Goal: Information Seeking & Learning: Learn about a topic

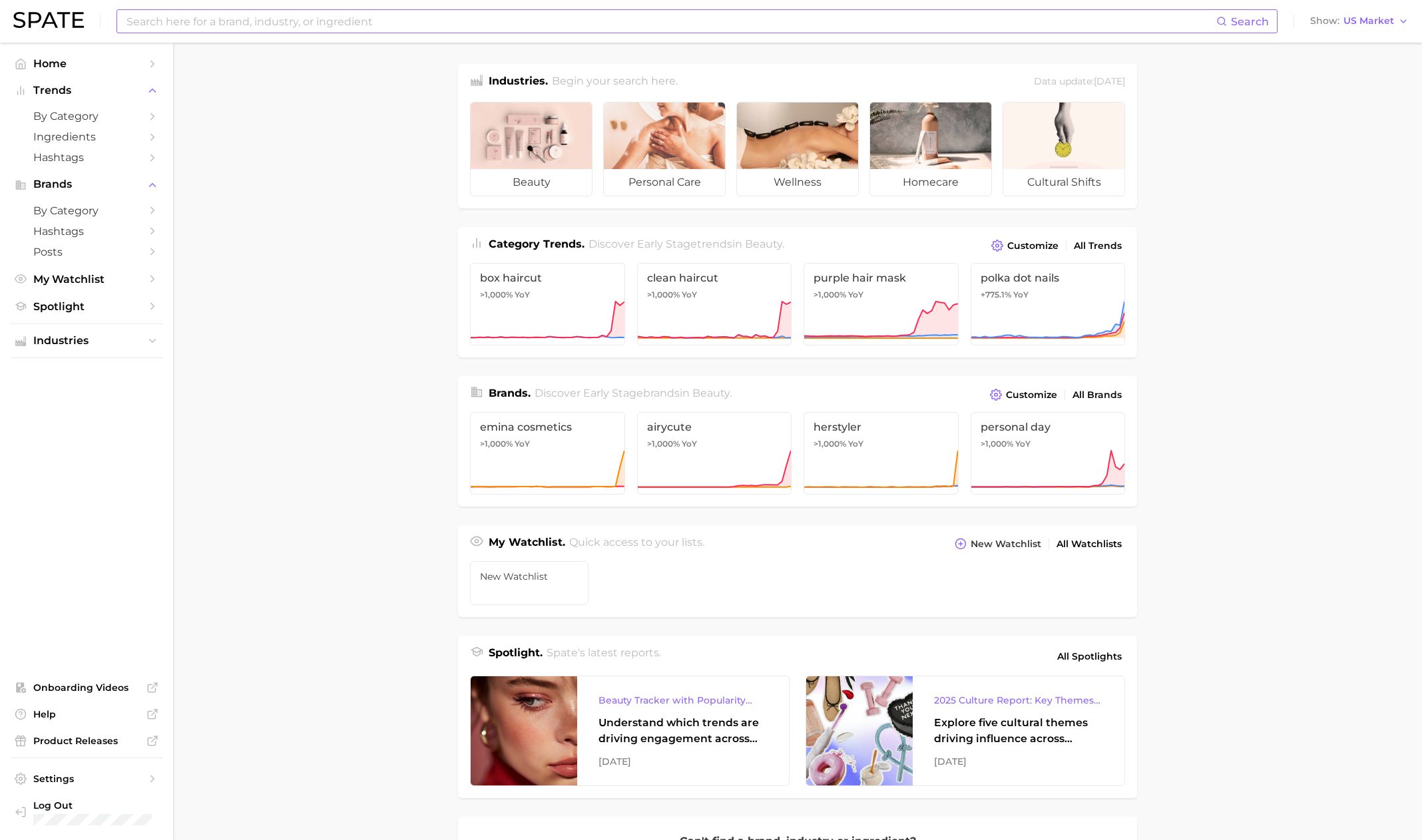
click at [267, 21] on input at bounding box center [671, 21] width 1091 height 23
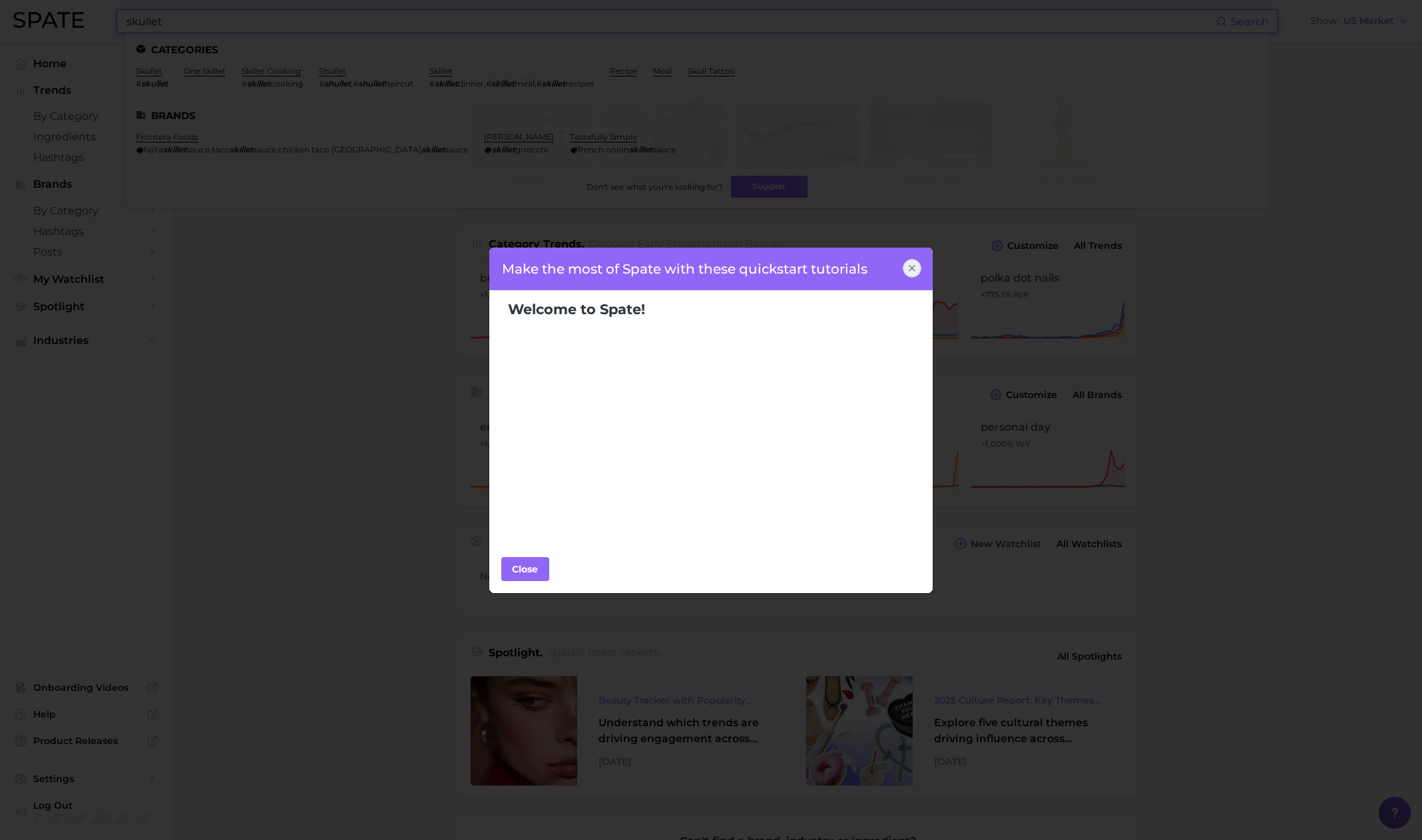
type input "skullet"
click at [296, 281] on div "Make the most of Spate with these quickstart tutorials Welcome to Spate! Popula…" at bounding box center [711, 420] width 1422 height 840
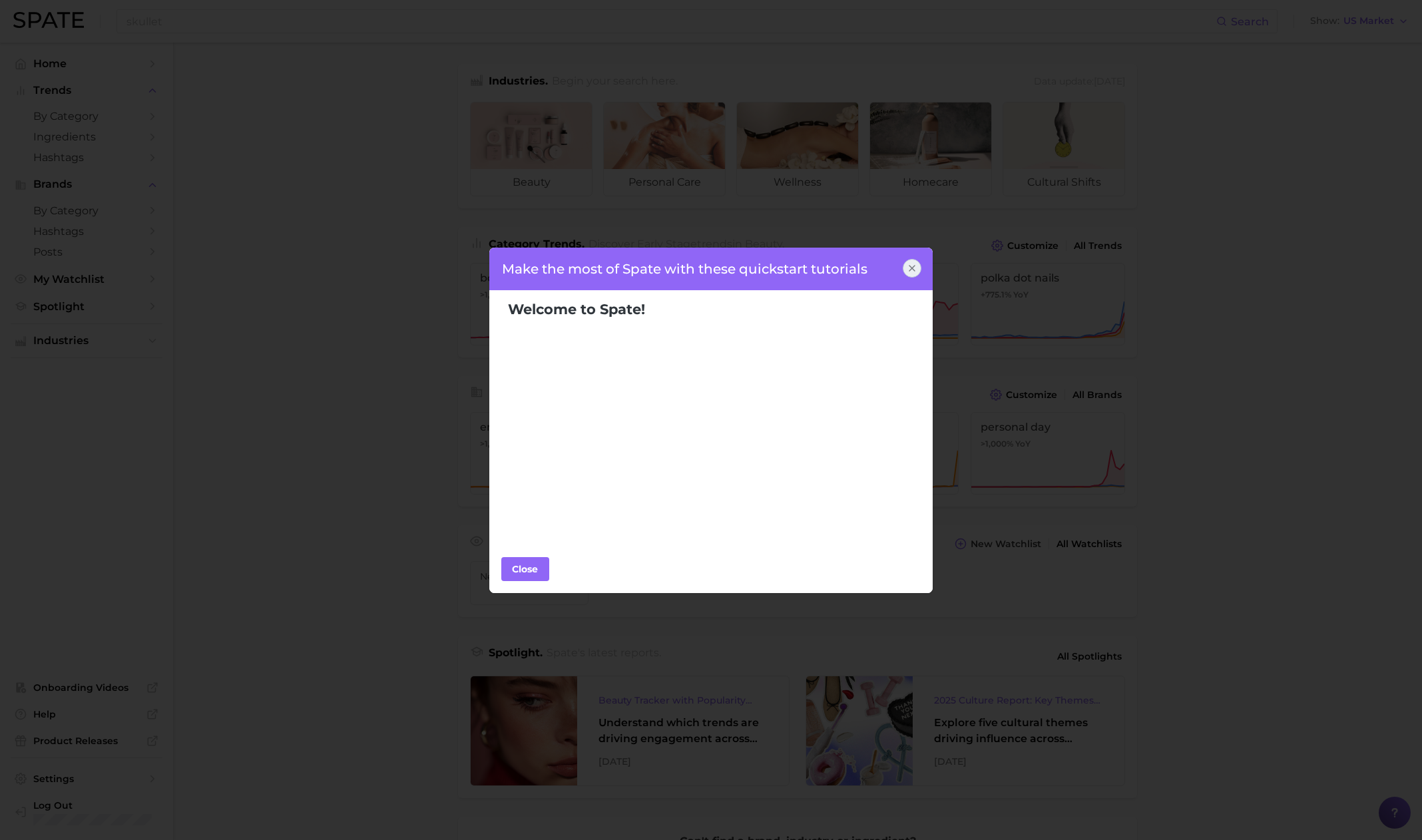
drag, startPoint x: 323, startPoint y: 170, endPoint x: 432, endPoint y: 147, distance: 111.4
click at [329, 170] on div "Make the most of Spate with these quickstart tutorials Welcome to Spate! Popula…" at bounding box center [711, 420] width 1422 height 840
click at [907, 263] on icon at bounding box center [912, 268] width 11 height 11
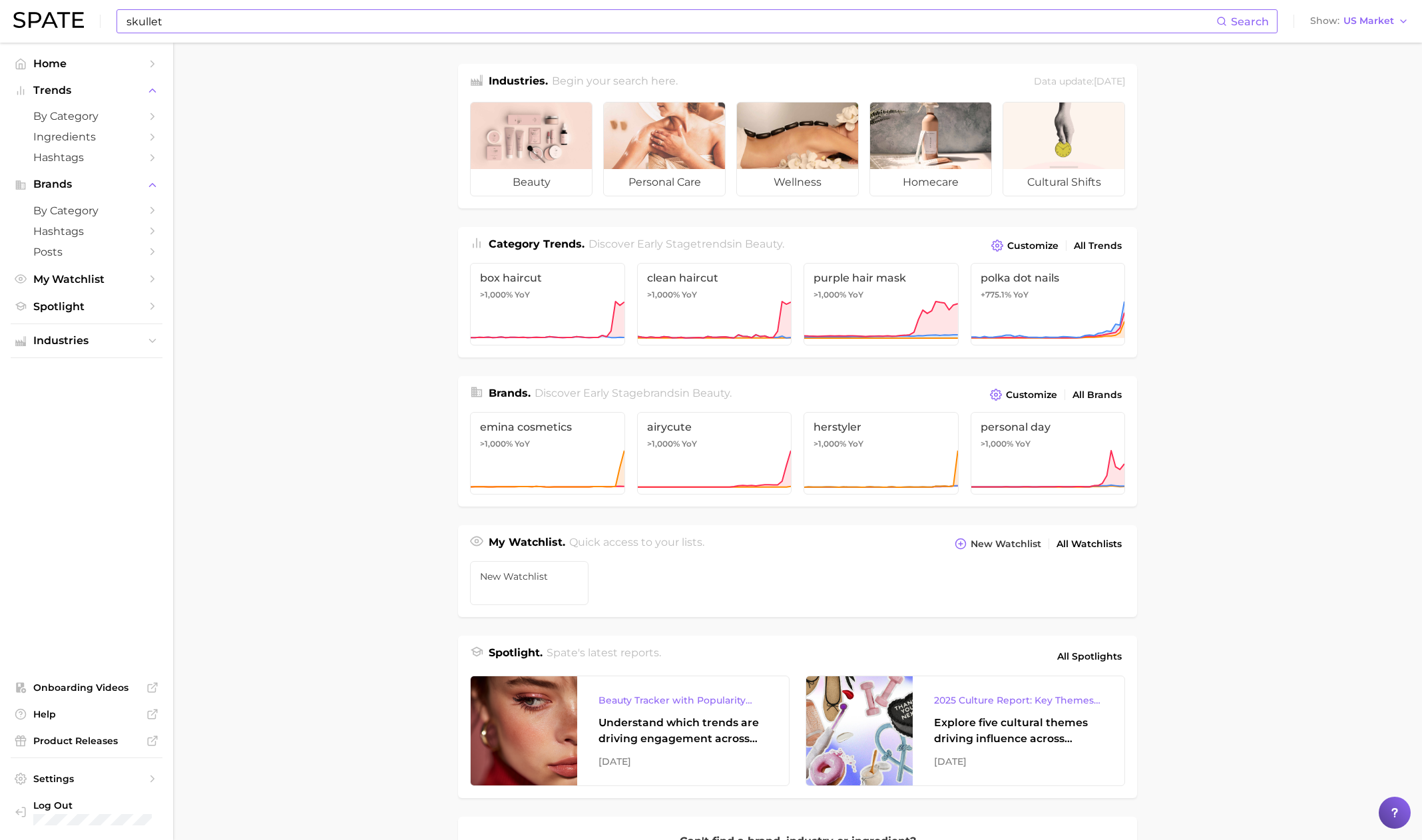
click at [245, 26] on input "skullet" at bounding box center [671, 21] width 1091 height 23
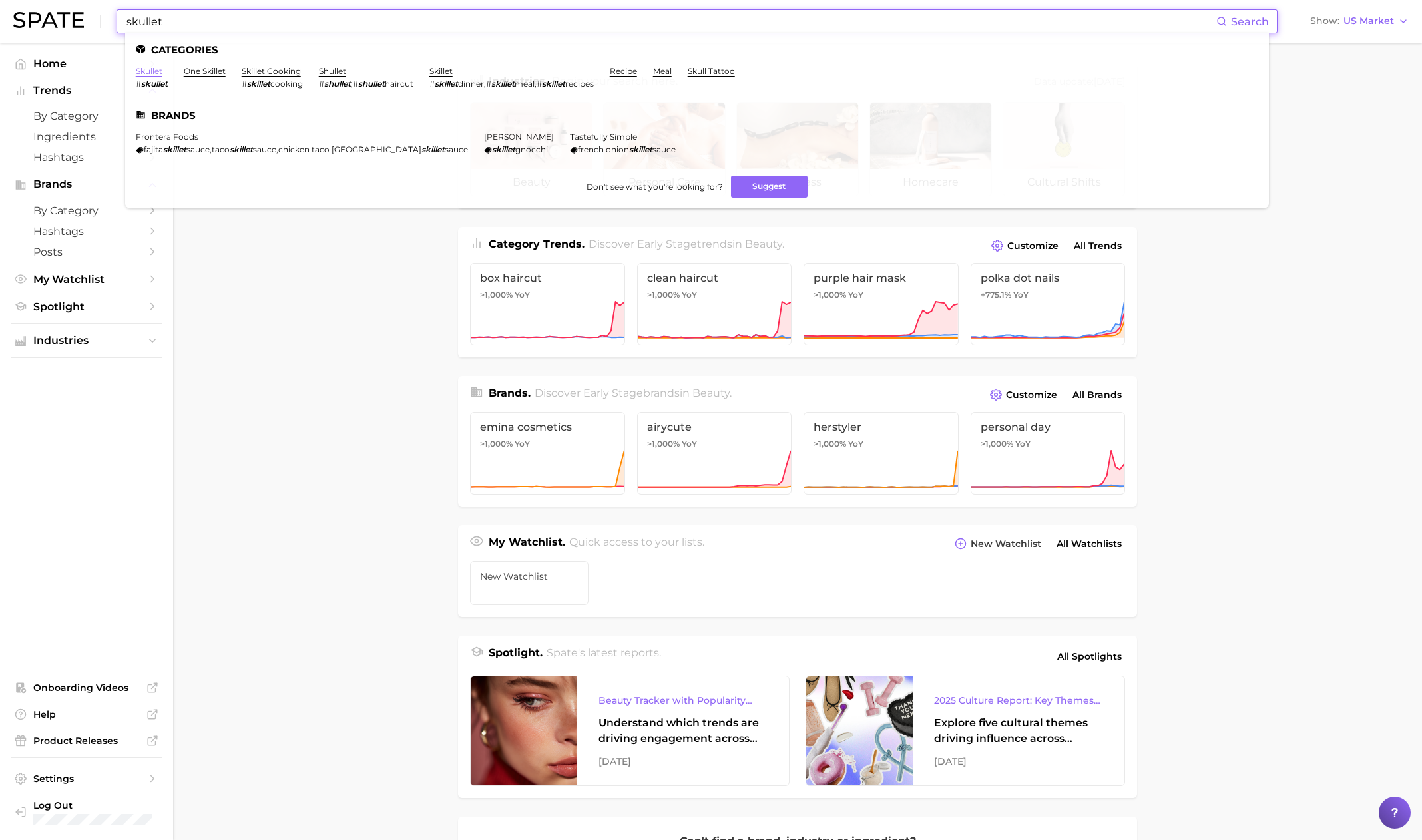
click at [149, 71] on link "skullet" at bounding box center [150, 71] width 27 height 10
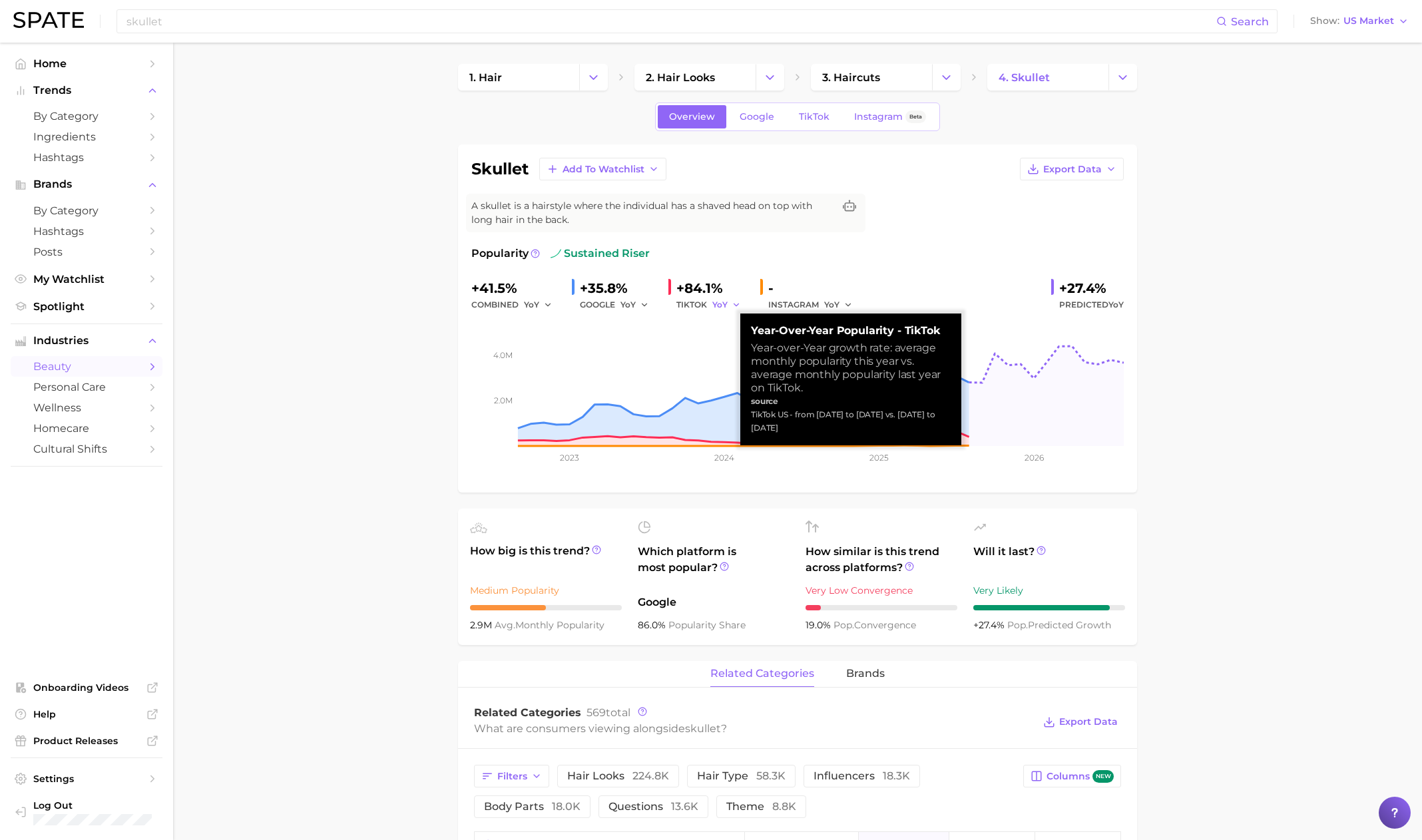
click at [733, 308] on icon "button" at bounding box center [736, 305] width 9 height 9
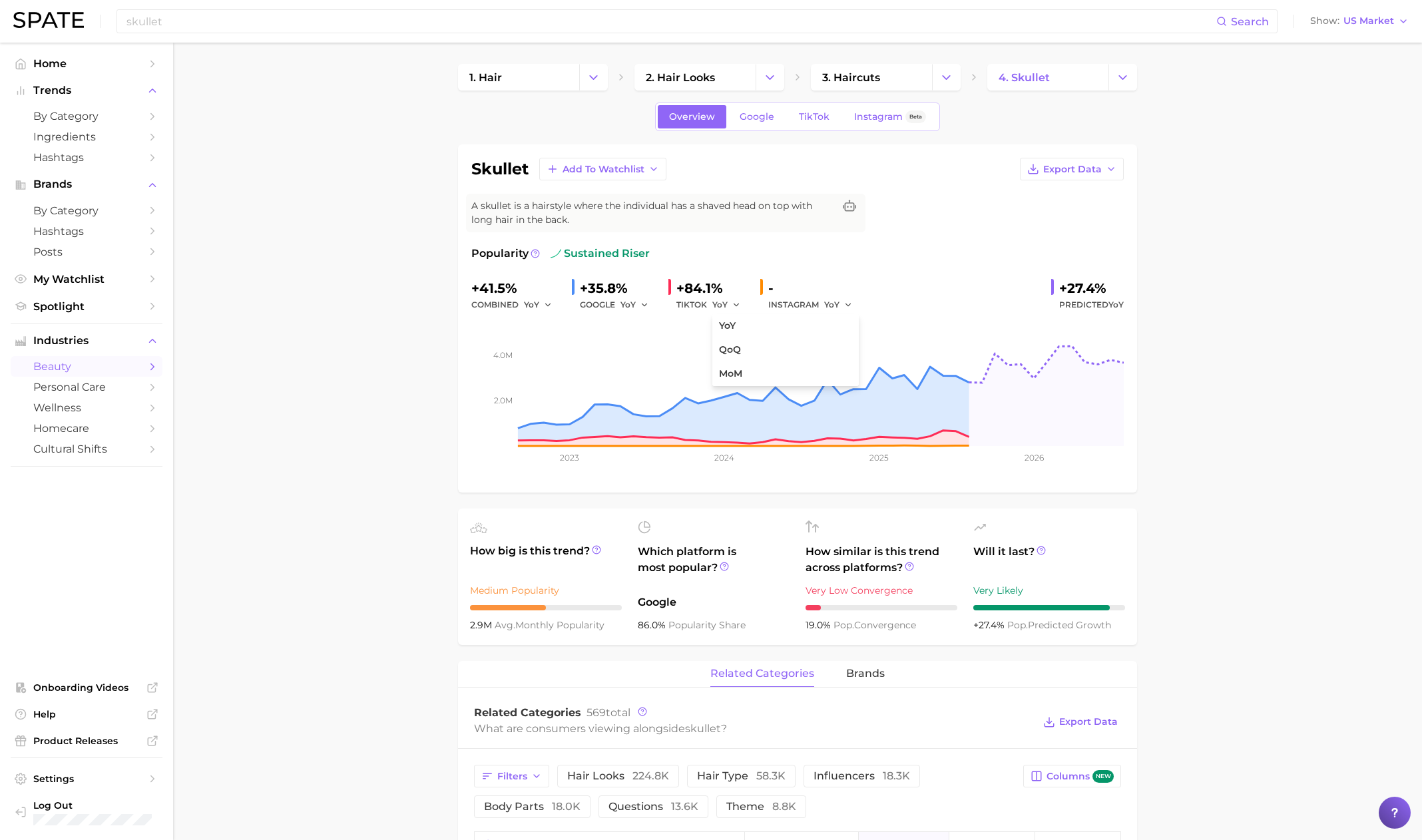
click at [822, 241] on div "skullet Add to Watchlist Export Data A skullet is a hairstyle where the individ…" at bounding box center [797, 319] width 652 height 322
click at [513, 284] on div "+41.5%" at bounding box center [516, 289] width 90 height 21
click at [483, 296] on div "+41.5%" at bounding box center [516, 289] width 90 height 21
click at [847, 305] on icon "button" at bounding box center [848, 305] width 9 height 9
click at [844, 369] on span "MoM" at bounding box center [842, 374] width 23 height 11
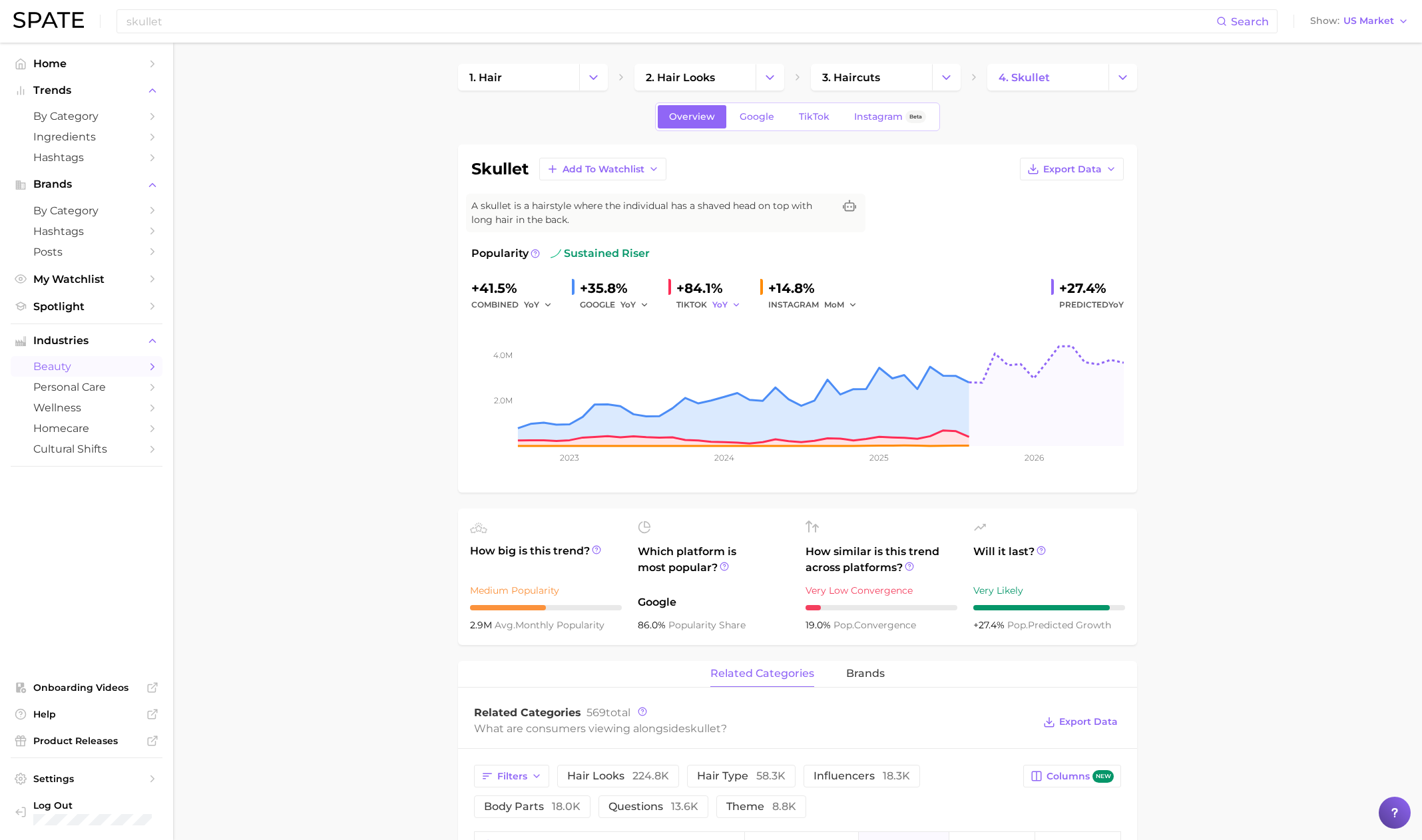
click at [736, 308] on icon "button" at bounding box center [736, 305] width 9 height 9
click at [751, 370] on button "MoM" at bounding box center [785, 374] width 147 height 24
click at [642, 303] on icon "button" at bounding box center [644, 305] width 9 height 9
click at [637, 365] on button "MoM" at bounding box center [693, 374] width 147 height 24
click at [546, 308] on icon "button" at bounding box center [547, 305] width 9 height 9
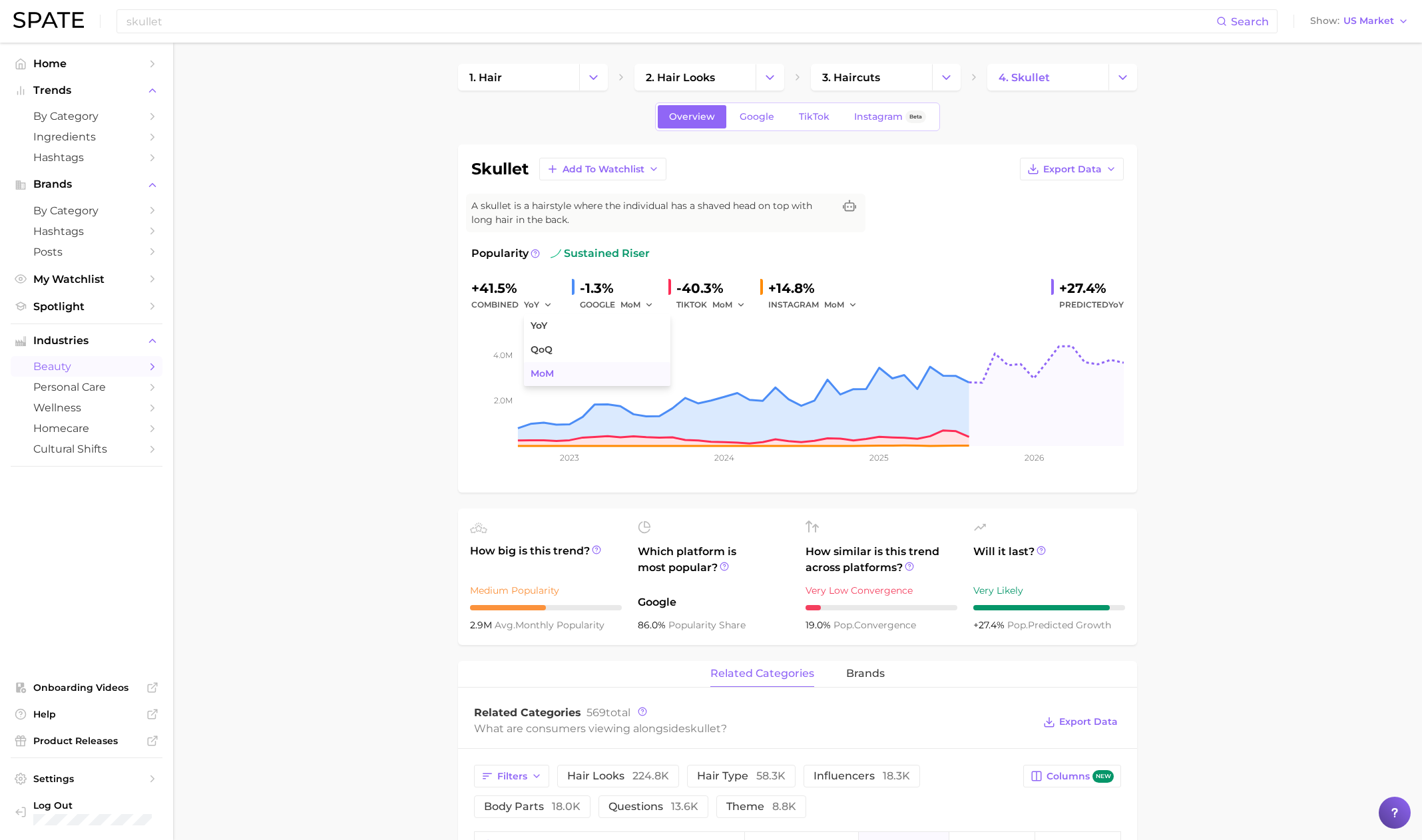
click at [543, 372] on span "MoM" at bounding box center [542, 374] width 23 height 11
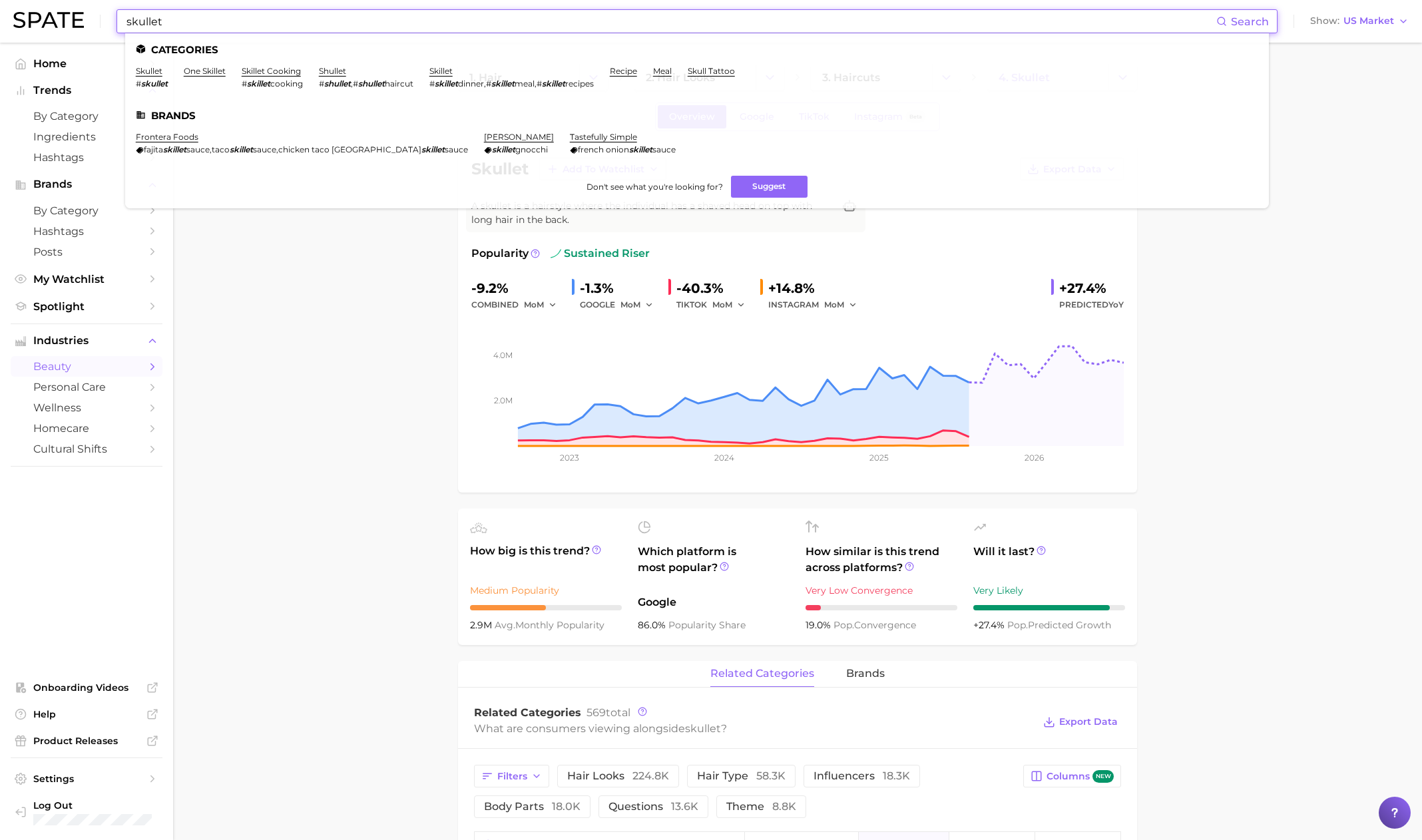
click at [159, 21] on input "skullet" at bounding box center [671, 21] width 1091 height 23
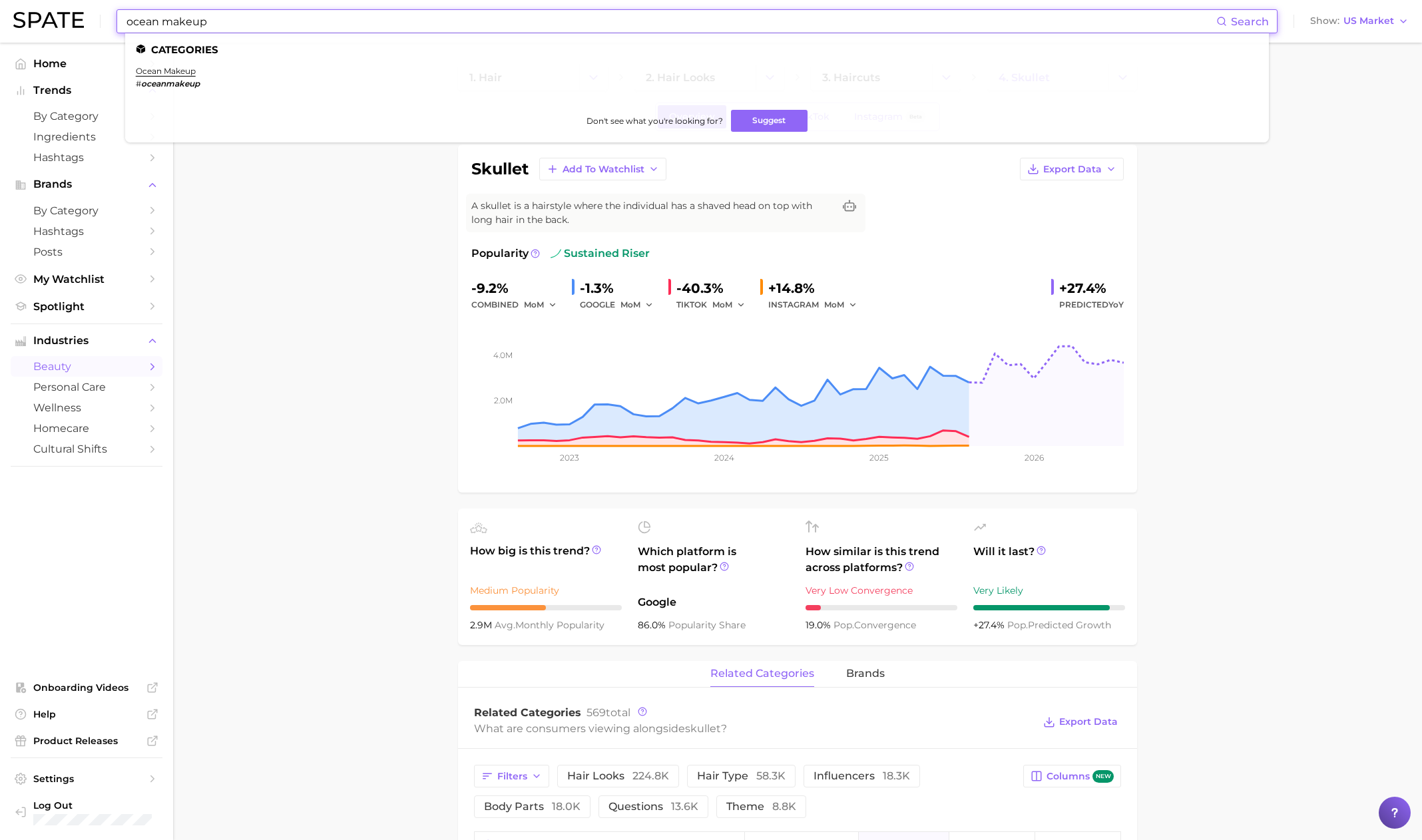
type input "ocean makeup"
click at [149, 77] on li "ocean makeup # oceanmakeup" at bounding box center [168, 77] width 64 height 23
click at [158, 71] on link "ocean makeup" at bounding box center [166, 71] width 60 height 10
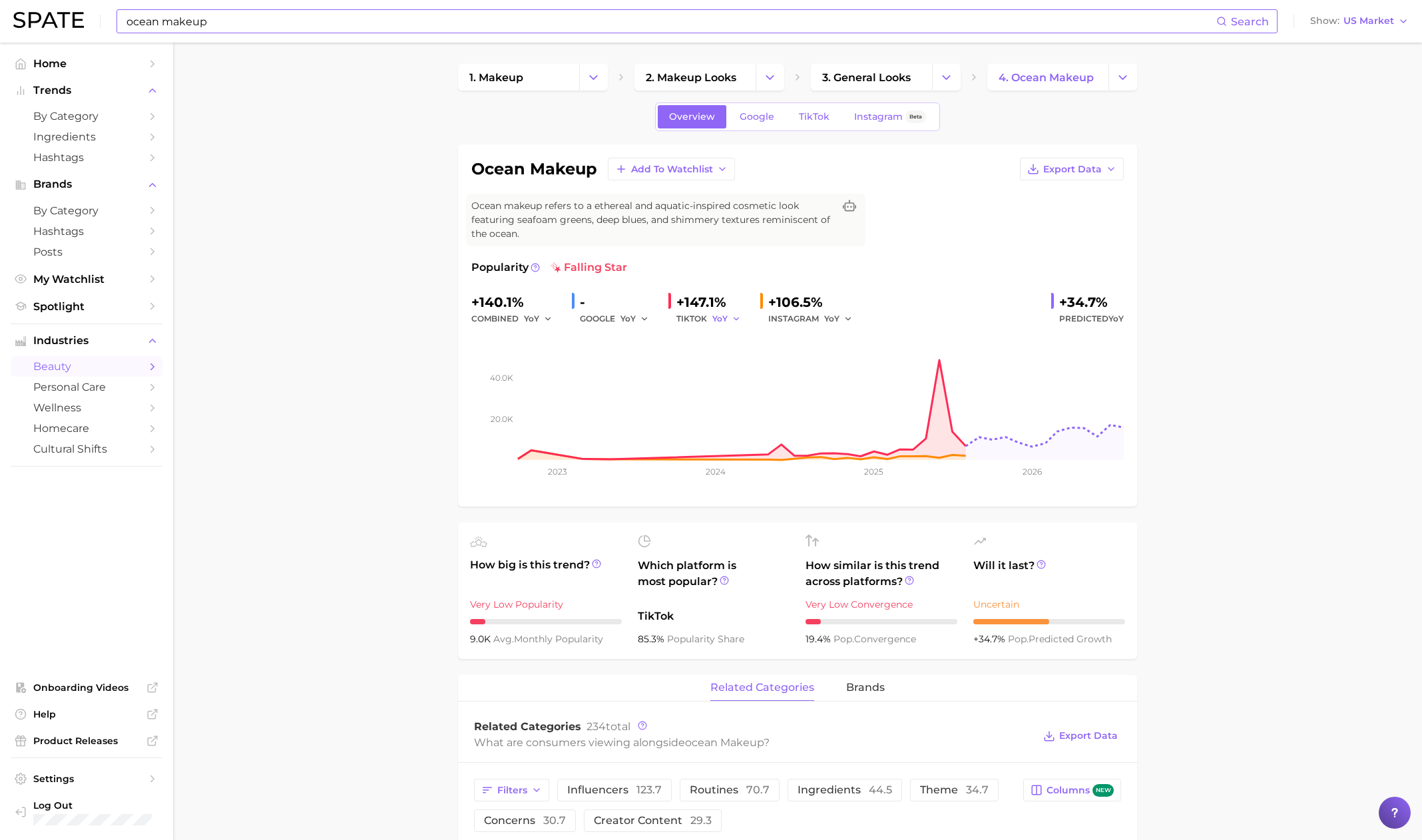
click at [735, 318] on icon "button" at bounding box center [736, 318] width 9 height 9
click at [770, 388] on button "MoM" at bounding box center [785, 388] width 147 height 24
click at [848, 313] on button "YoY" at bounding box center [839, 319] width 28 height 16
click at [836, 386] on span "MoM" at bounding box center [842, 388] width 23 height 11
